Goal: Navigation & Orientation: Find specific page/section

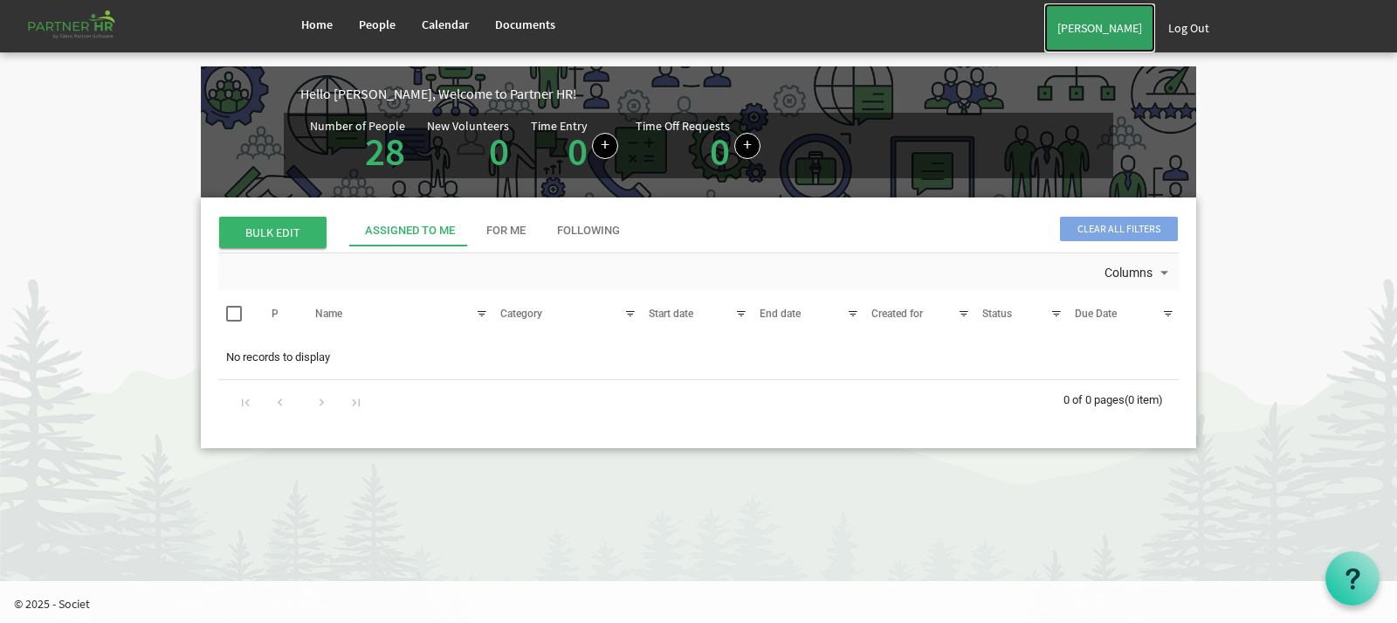
click at [1091, 37] on link "[PERSON_NAME]" at bounding box center [1100, 27] width 111 height 49
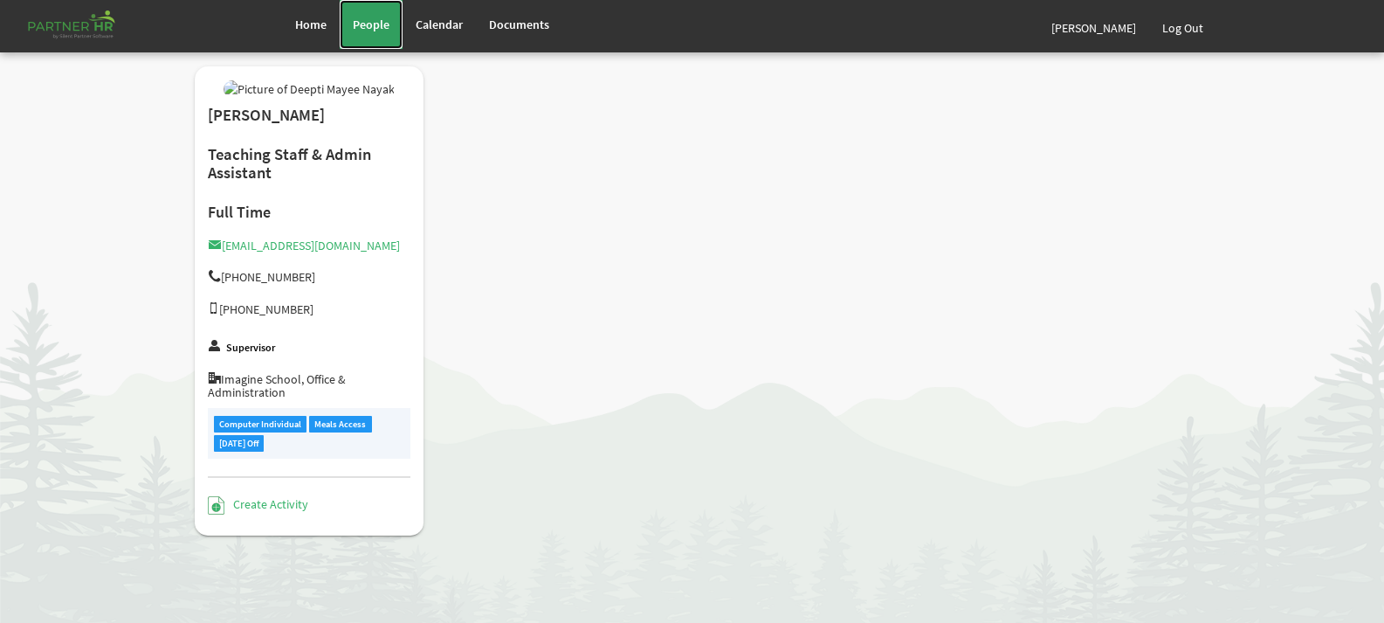
click at [370, 16] on link "People" at bounding box center [371, 24] width 63 height 49
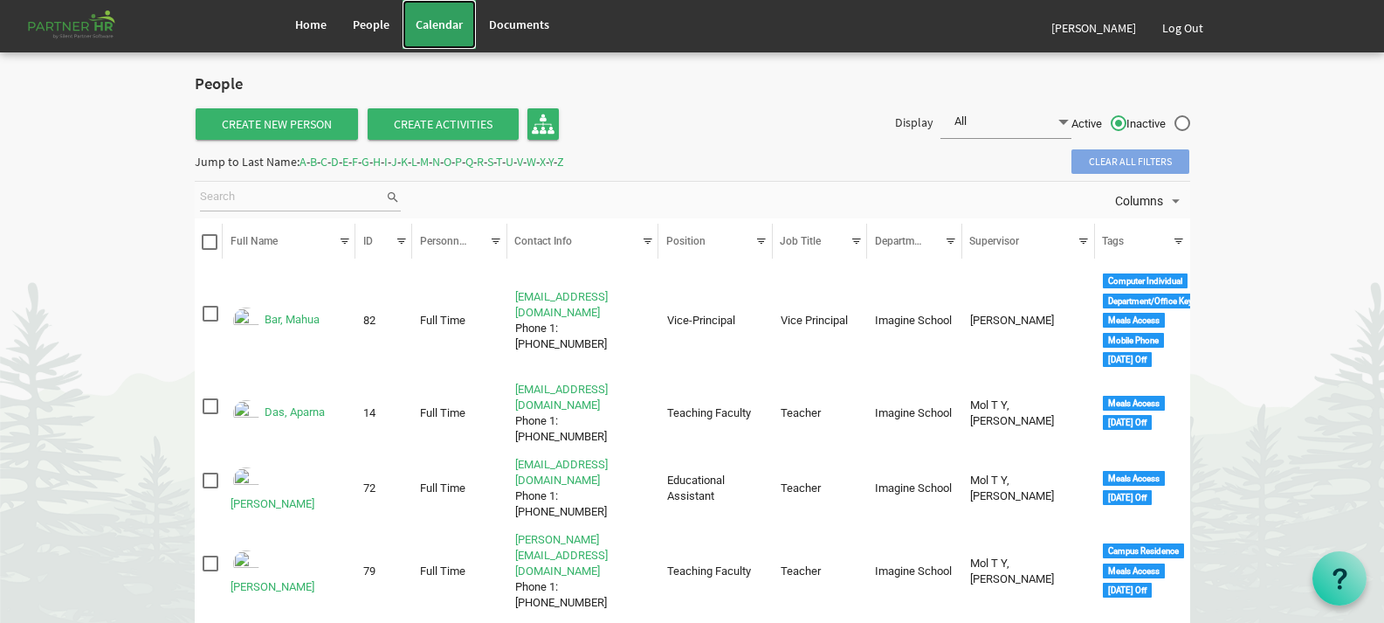
click at [413, 17] on link "Calendar" at bounding box center [439, 24] width 73 height 49
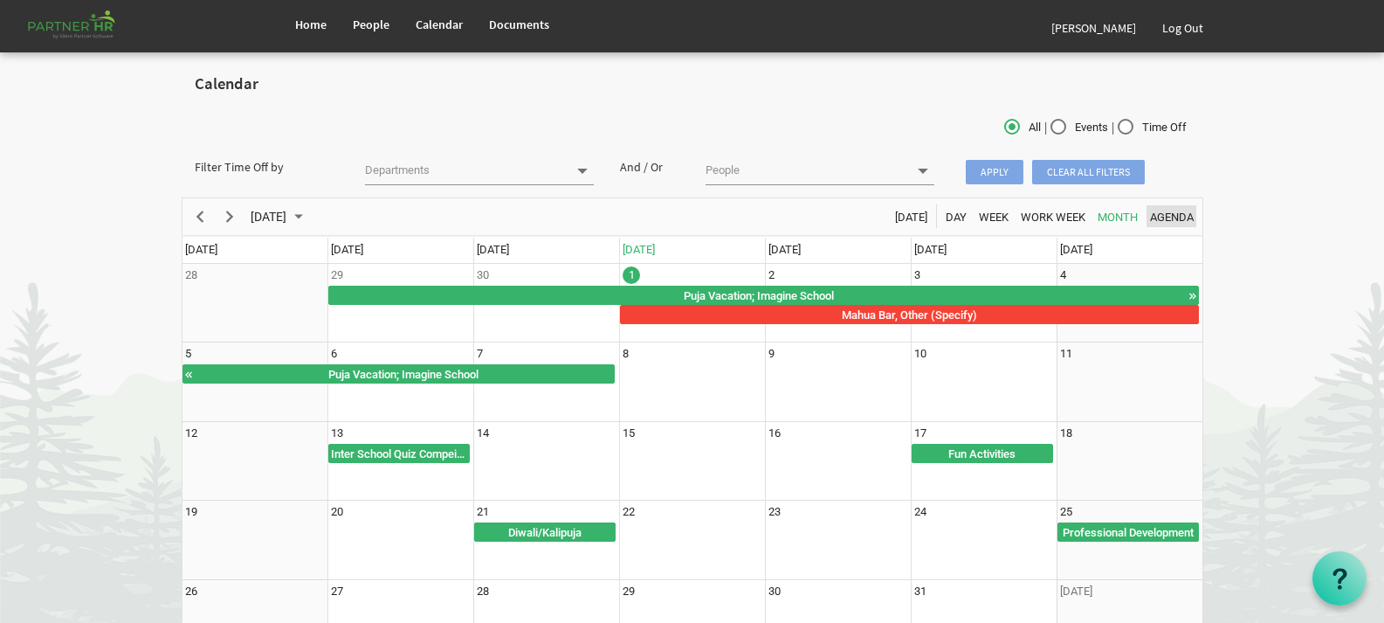
click at [1170, 217] on span "Agenda" at bounding box center [1172, 217] width 47 height 22
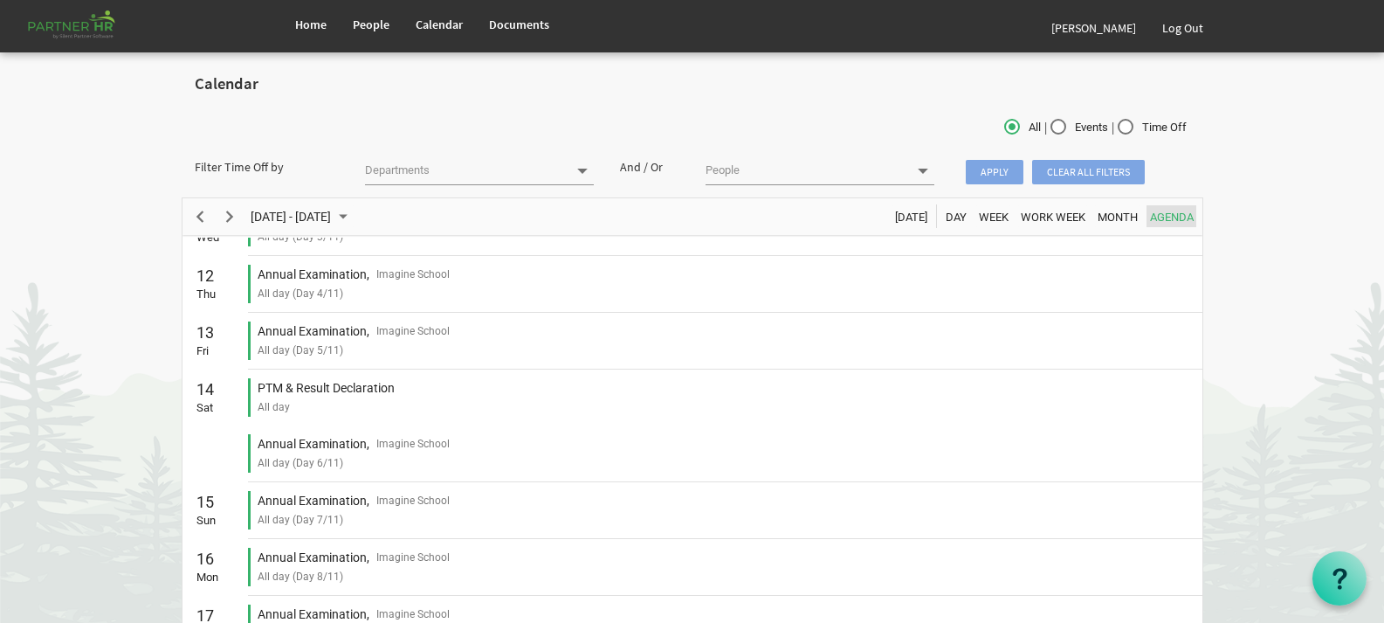
scroll to position [2620, 0]
